Goal: Task Accomplishment & Management: Use online tool/utility

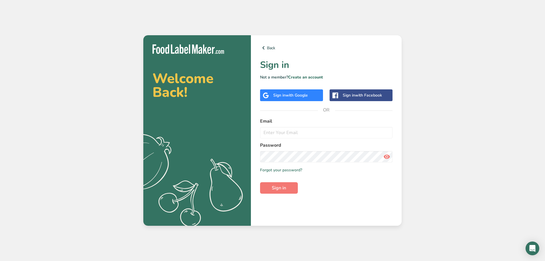
click at [277, 97] on div "Sign in with Google" at bounding box center [290, 95] width 35 height 6
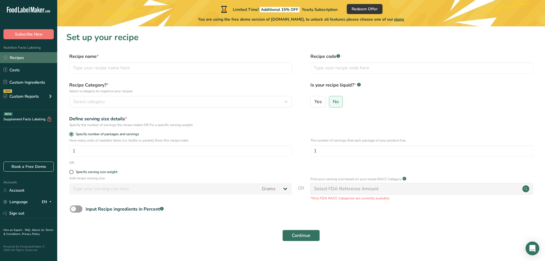
click at [28, 57] on link "Recipes" at bounding box center [28, 57] width 57 height 11
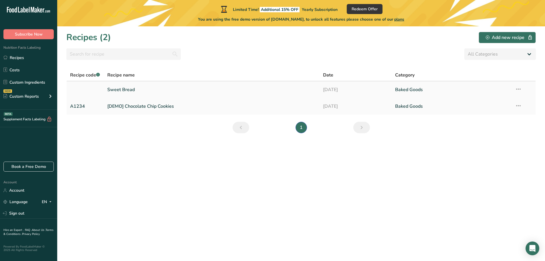
click at [146, 88] on link "Sweet Bread" at bounding box center [211, 89] width 209 height 12
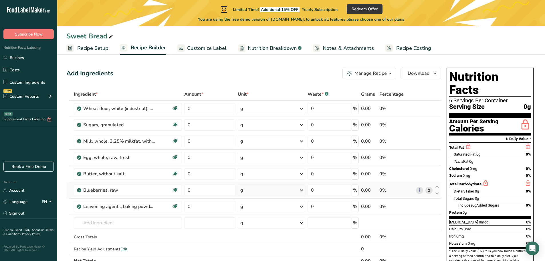
click at [429, 189] on icon at bounding box center [429, 190] width 4 height 6
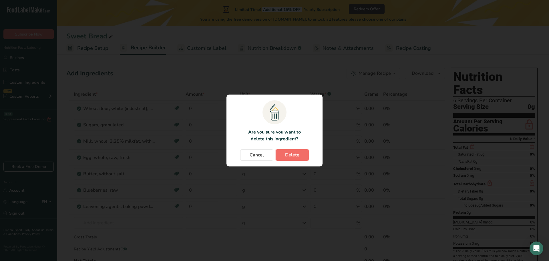
click at [291, 155] on span "Delete" at bounding box center [292, 154] width 14 height 7
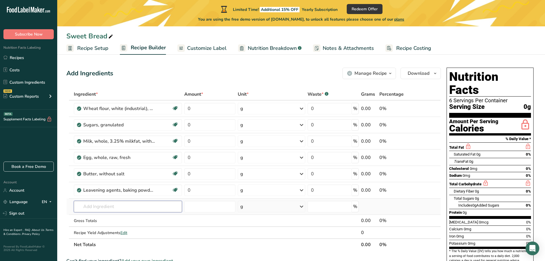
click at [118, 208] on input "text" at bounding box center [128, 205] width 108 height 11
type input "anise"
click at [113, 176] on p "2002 Spices, anise seed" at bounding box center [102, 177] width 49 height 6
type input "Spices, anise seed"
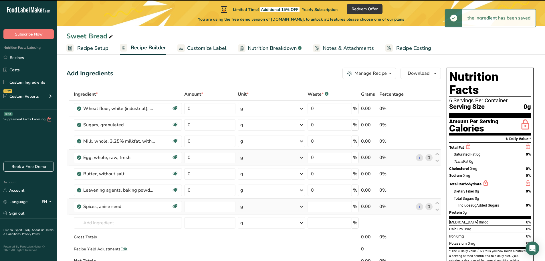
type input "0"
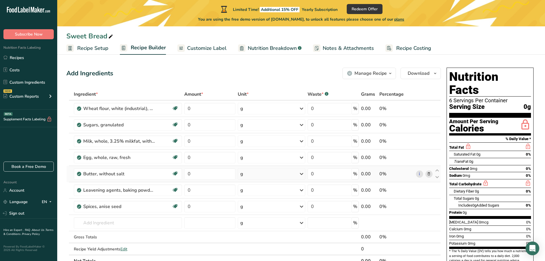
click at [430, 172] on icon at bounding box center [429, 174] width 4 height 6
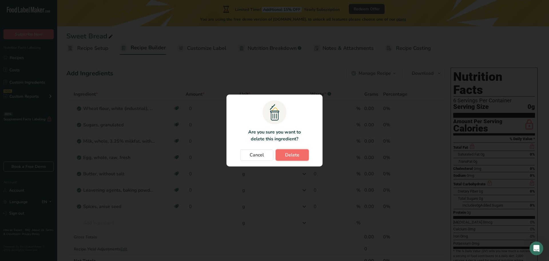
click at [301, 155] on button "Delete" at bounding box center [292, 154] width 33 height 11
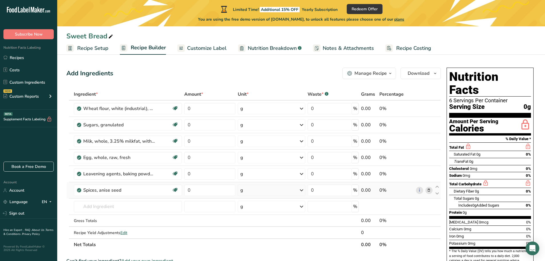
click at [429, 188] on icon at bounding box center [429, 190] width 4 height 6
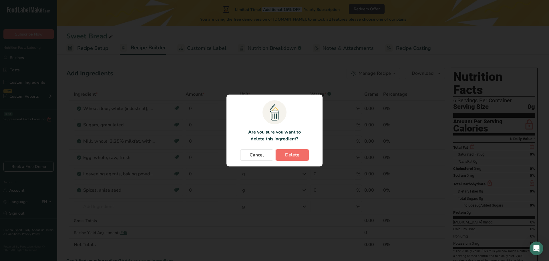
click at [286, 156] on span "Delete" at bounding box center [292, 154] width 14 height 7
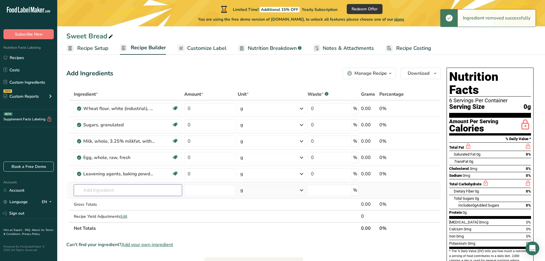
click at [115, 190] on input "text" at bounding box center [128, 189] width 108 height 11
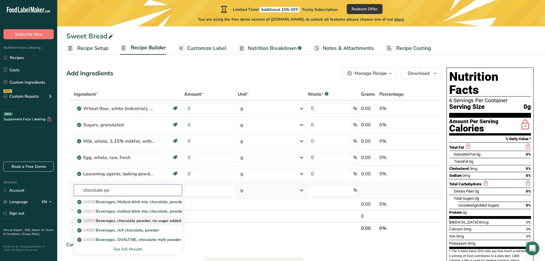
type input "chocolate po"
click at [131, 220] on p "14063 Beverages, chocolate powder, no sugar added" at bounding box center [129, 220] width 103 height 6
type input "Beverages, chocolate powder, no sugar added"
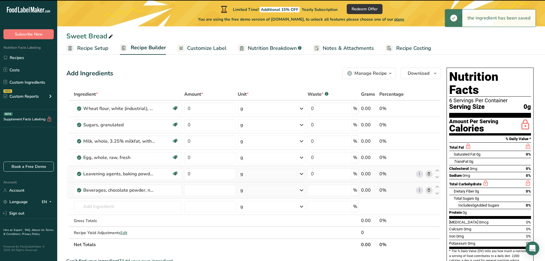
type input "0"
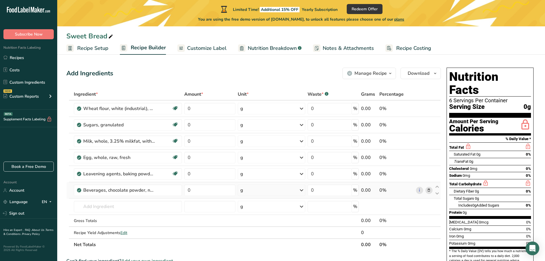
click at [429, 190] on icon at bounding box center [429, 190] width 4 height 6
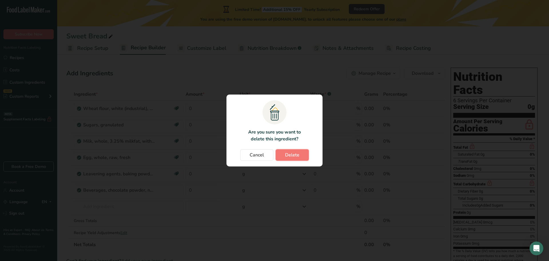
click at [295, 153] on span "Delete" at bounding box center [292, 154] width 14 height 7
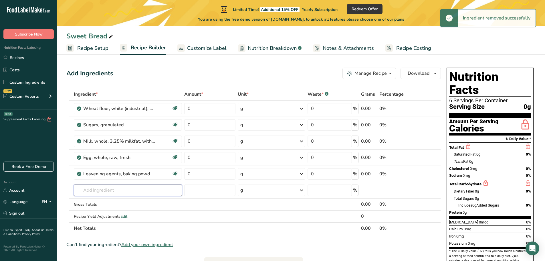
click at [100, 192] on input "text" at bounding box center [128, 189] width 108 height 11
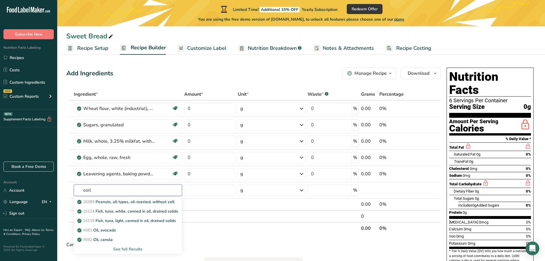
type input "ooil"
click at [125, 247] on div "See full Results" at bounding box center [127, 249] width 99 height 6
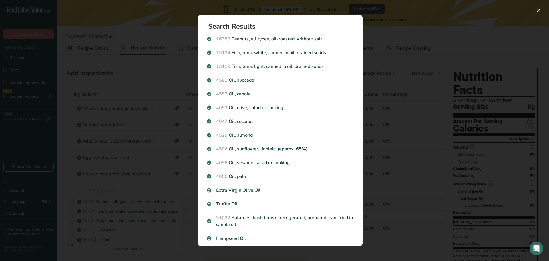
click at [257, 90] on div "4582 Oil, canola" at bounding box center [280, 94] width 153 height 14
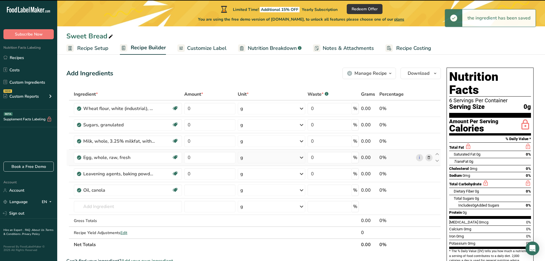
type input "0"
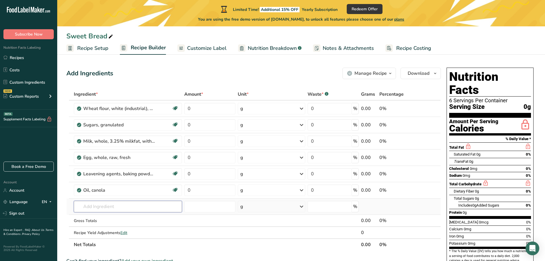
click at [110, 207] on input "text" at bounding box center [128, 205] width 108 height 11
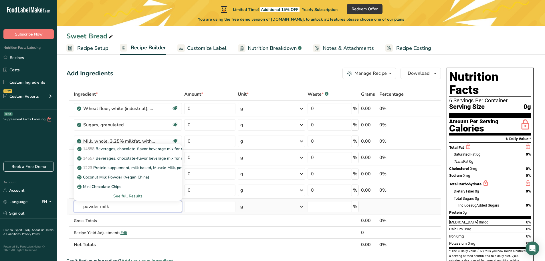
type input "powder milk"
click at [132, 194] on div "See full Results" at bounding box center [127, 196] width 99 height 6
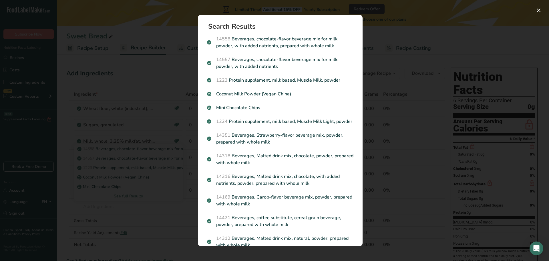
drag, startPoint x: 137, startPoint y: 222, endPoint x: 132, endPoint y: 222, distance: 4.9
click at [136, 222] on div "Search results modal" at bounding box center [274, 130] width 549 height 261
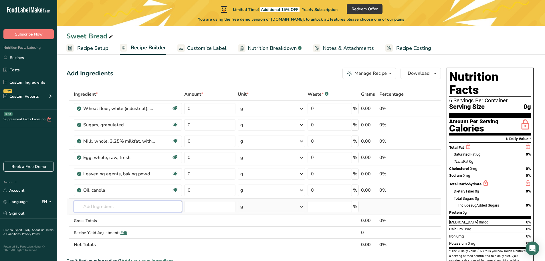
click at [115, 208] on input "text" at bounding box center [128, 205] width 108 height 11
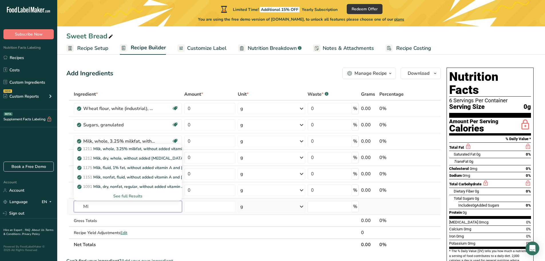
type input "M"
type input "powdered milk"
click at [130, 196] on div "See full Results" at bounding box center [127, 196] width 99 height 6
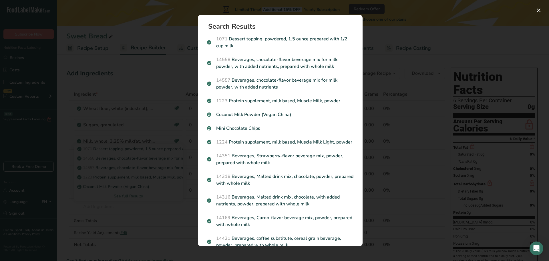
click at [136, 206] on div "Search results modal" at bounding box center [274, 130] width 549 height 261
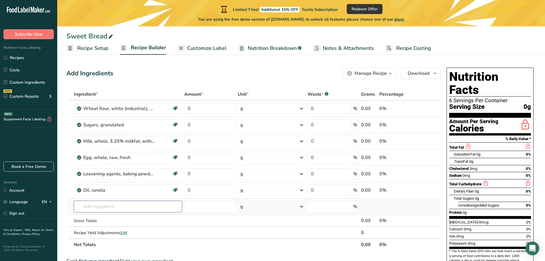
click at [109, 206] on input "text" at bounding box center [128, 205] width 108 height 11
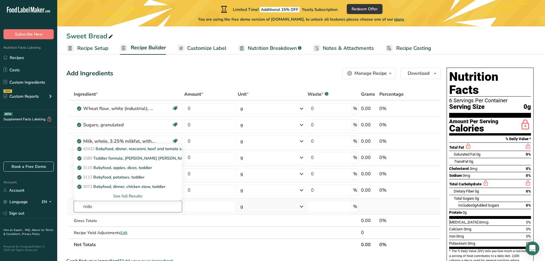
type input "nido"
click at [126, 195] on div "See full Results" at bounding box center [127, 196] width 99 height 6
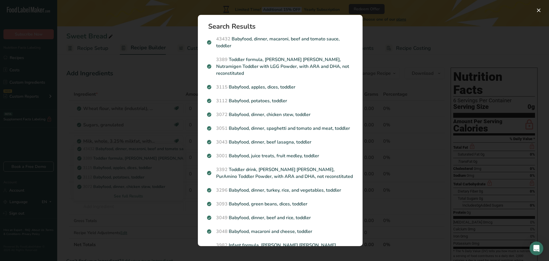
click at [106, 209] on div "Search results modal" at bounding box center [274, 130] width 549 height 261
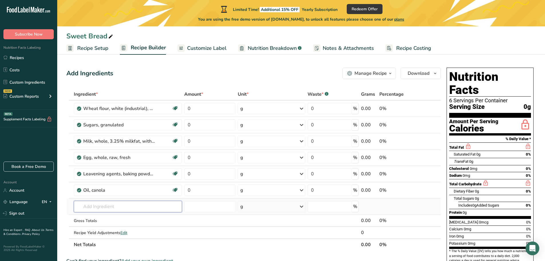
click at [123, 206] on input "text" at bounding box center [128, 205] width 108 height 11
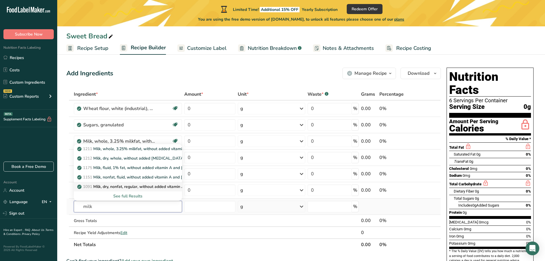
type input "milk"
click at [125, 186] on p "1091 Milk, dry, nonfat, regular, without added vitamin A and vitamin D" at bounding box center [152, 186] width 148 height 6
type input "Milk, dry, nonfat, regular, without added vitamin A and vitamin D"
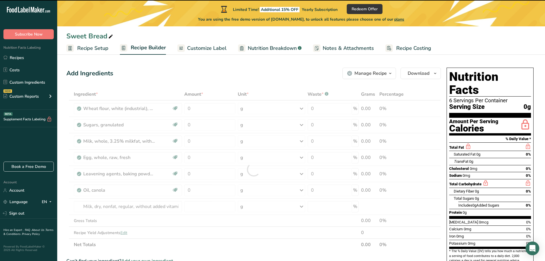
type input "0"
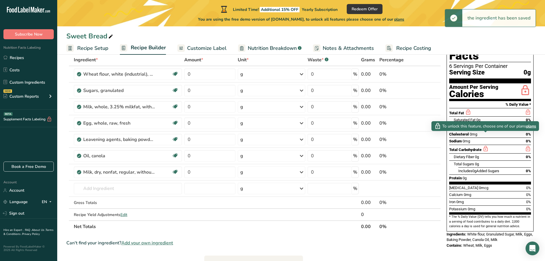
scroll to position [86, 0]
